Goal: Transaction & Acquisition: Purchase product/service

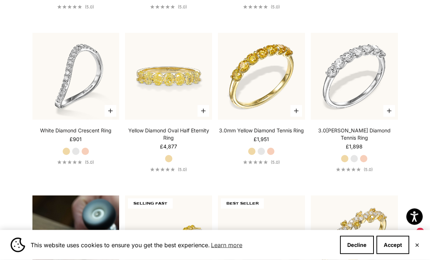
scroll to position [341, 0]
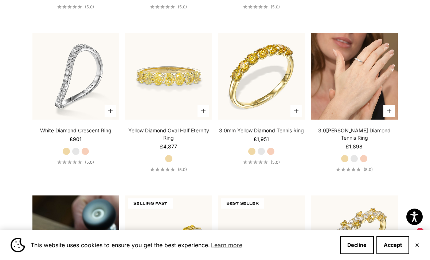
click at [343, 93] on video "#YellowGold\a#WhiteGold\a#RoseGold" at bounding box center [354, 76] width 87 height 87
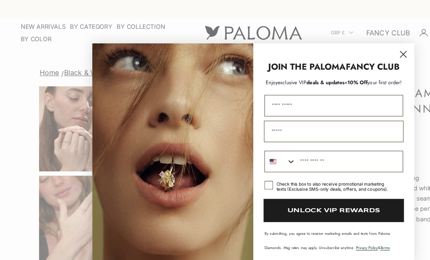
click at [348, 43] on circle "Close dialog" at bounding box center [343, 46] width 12 height 12
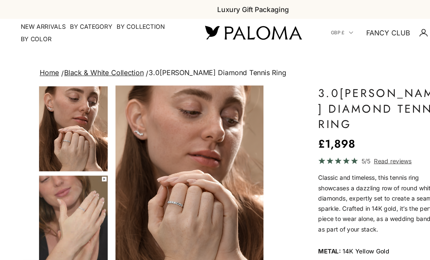
click at [42, 60] on link "Home" at bounding box center [42, 61] width 16 height 7
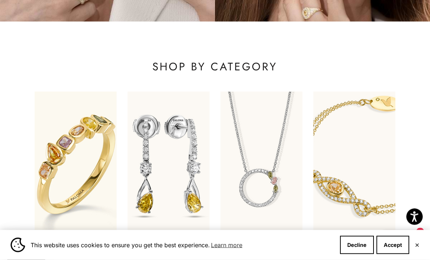
scroll to position [180, 0]
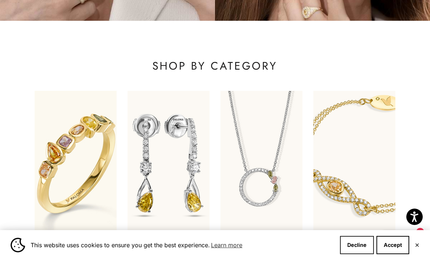
click at [368, 254] on button "Decline" at bounding box center [357, 245] width 34 height 18
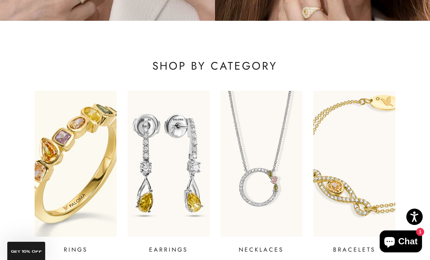
click at [76, 216] on img at bounding box center [76, 163] width 98 height 175
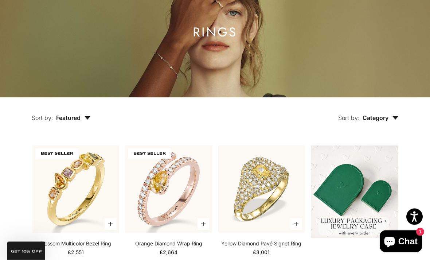
scroll to position [73, 0]
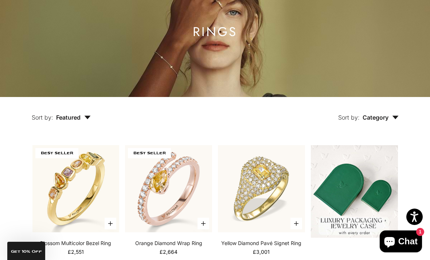
click at [400, 125] on button "Sort by: Category" at bounding box center [369, 112] width 94 height 31
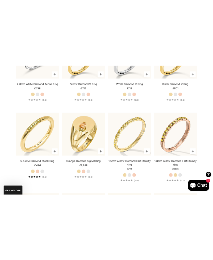
scroll to position [2832, 0]
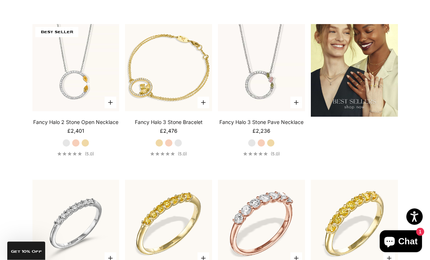
scroll to position [762, 0]
